Goal: Information Seeking & Learning: Learn about a topic

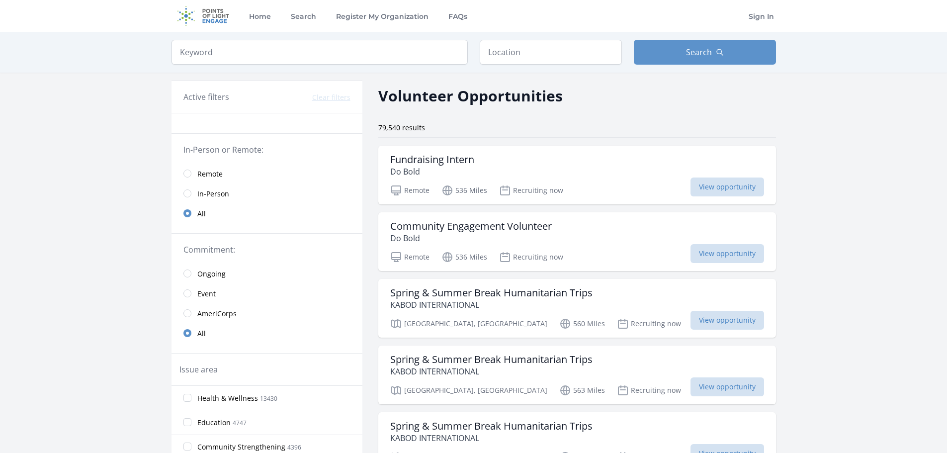
click at [195, 175] on link "Remote" at bounding box center [266, 174] width 191 height 20
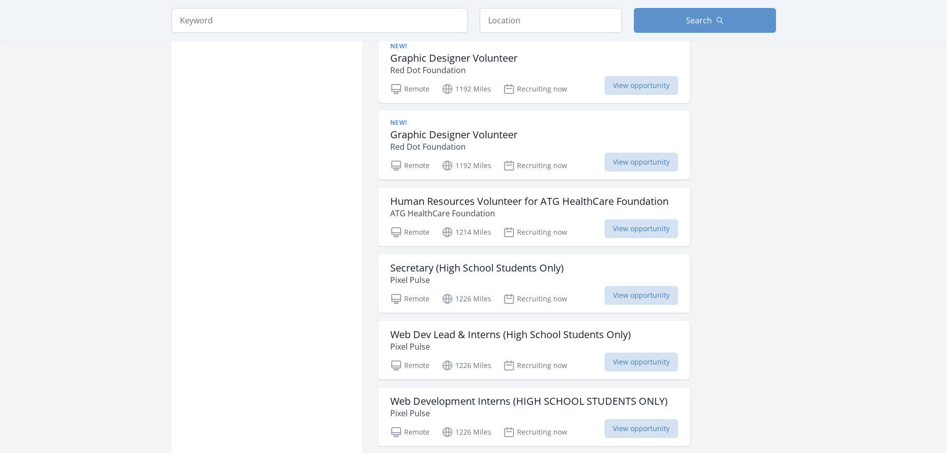
scroll to position [1143, 0]
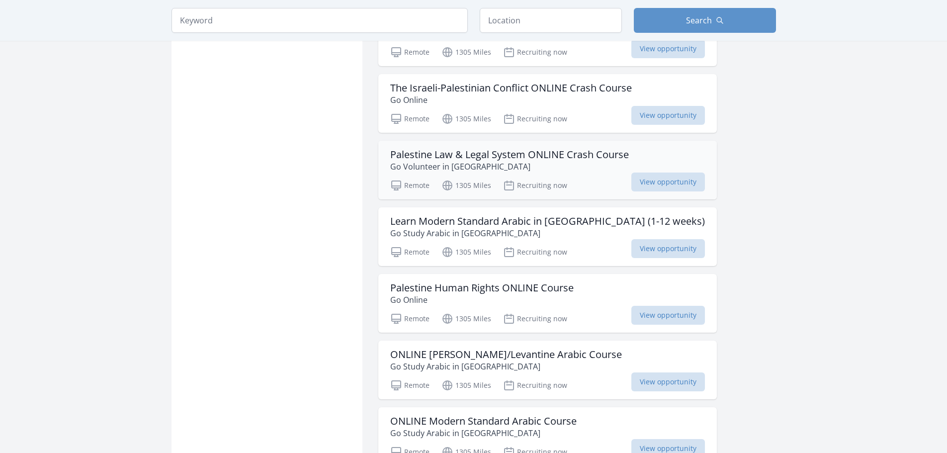
scroll to position [1789, 0]
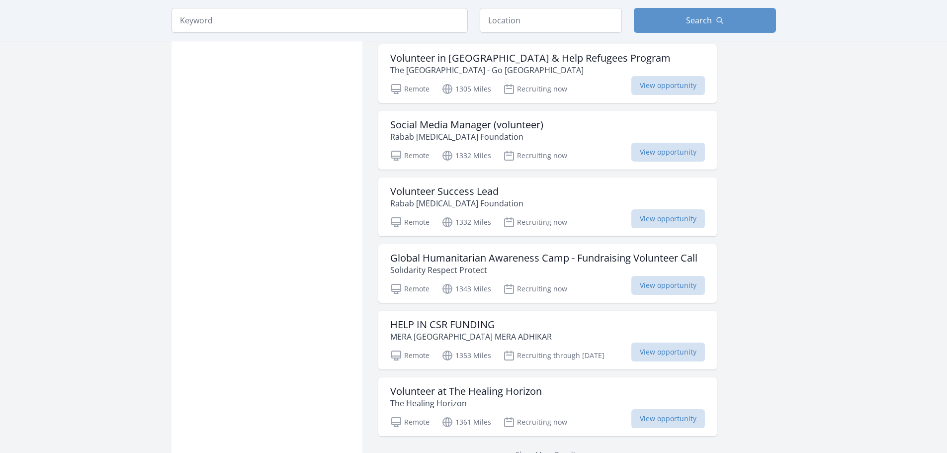
scroll to position [2485, 0]
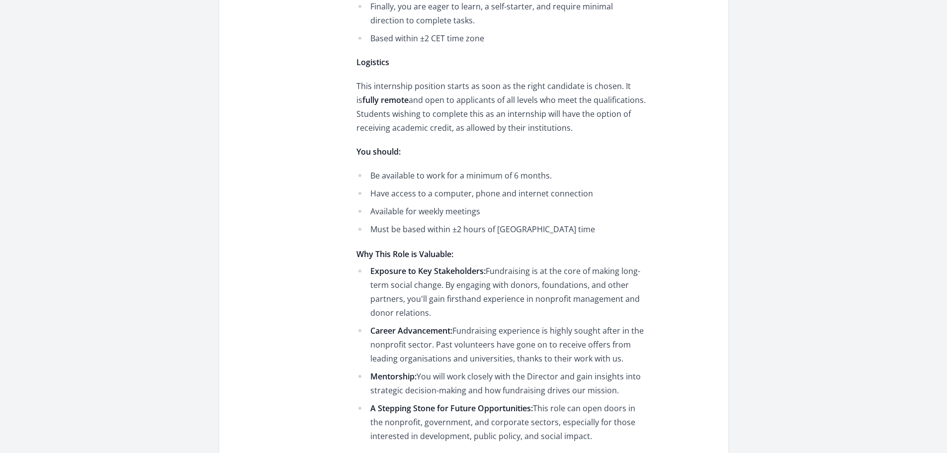
scroll to position [1292, 0]
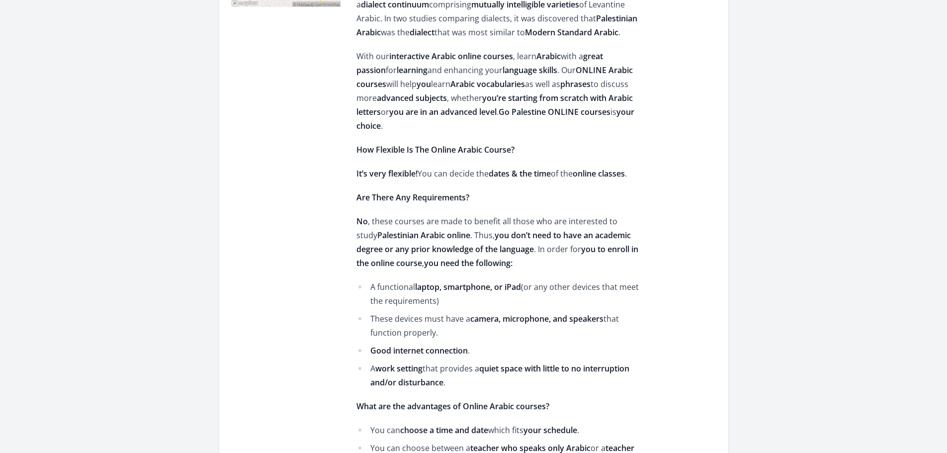
scroll to position [447, 0]
